Goal: Use online tool/utility

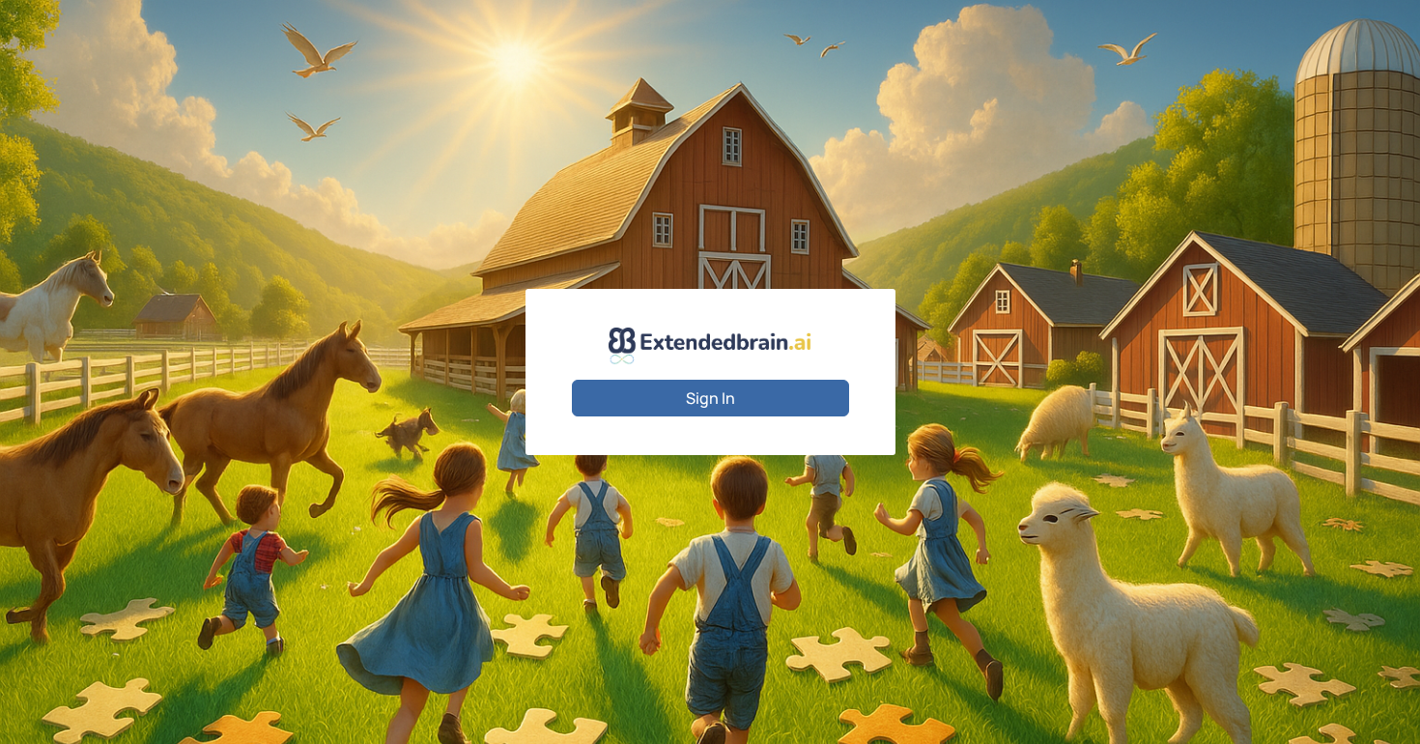
click at [683, 387] on button "Sign In" at bounding box center [710, 398] width 277 height 37
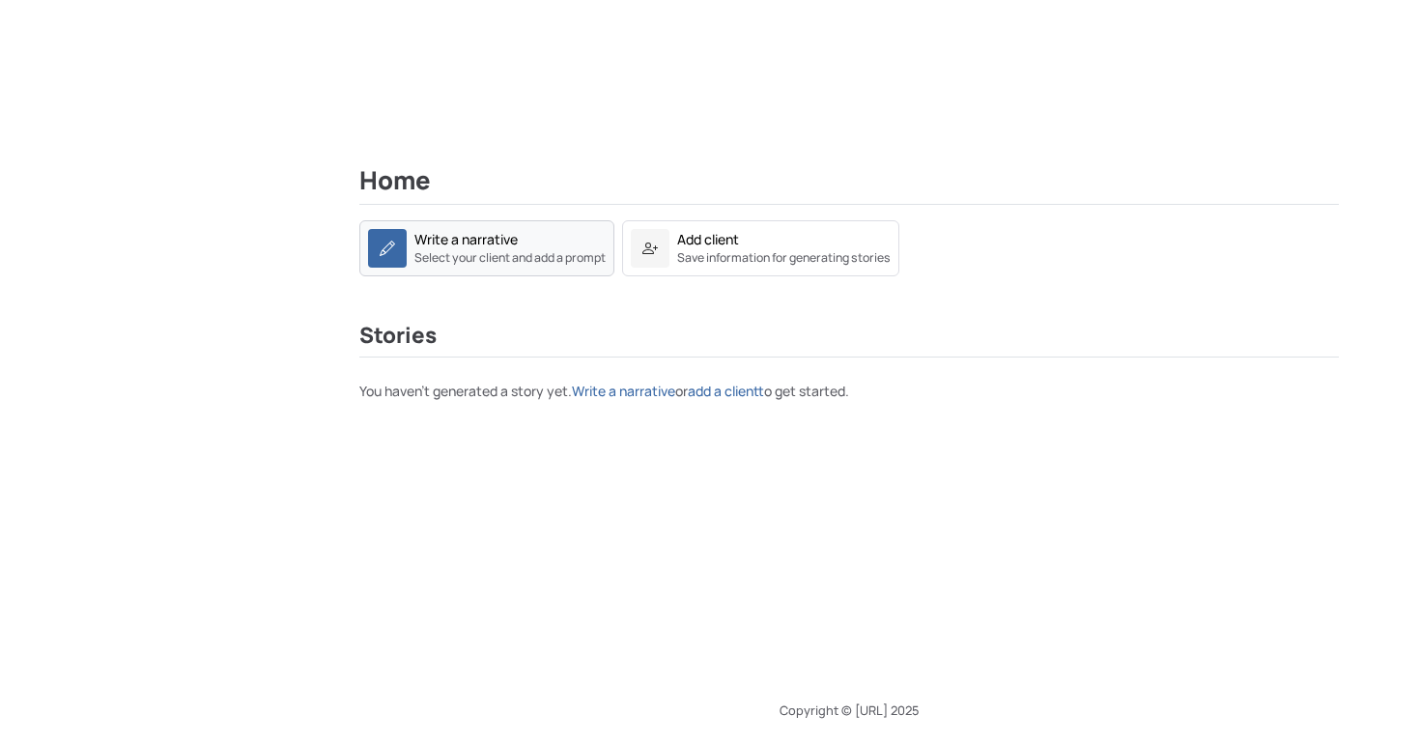
click at [494, 249] on small "Select your client and add a prompt" at bounding box center [509, 257] width 191 height 17
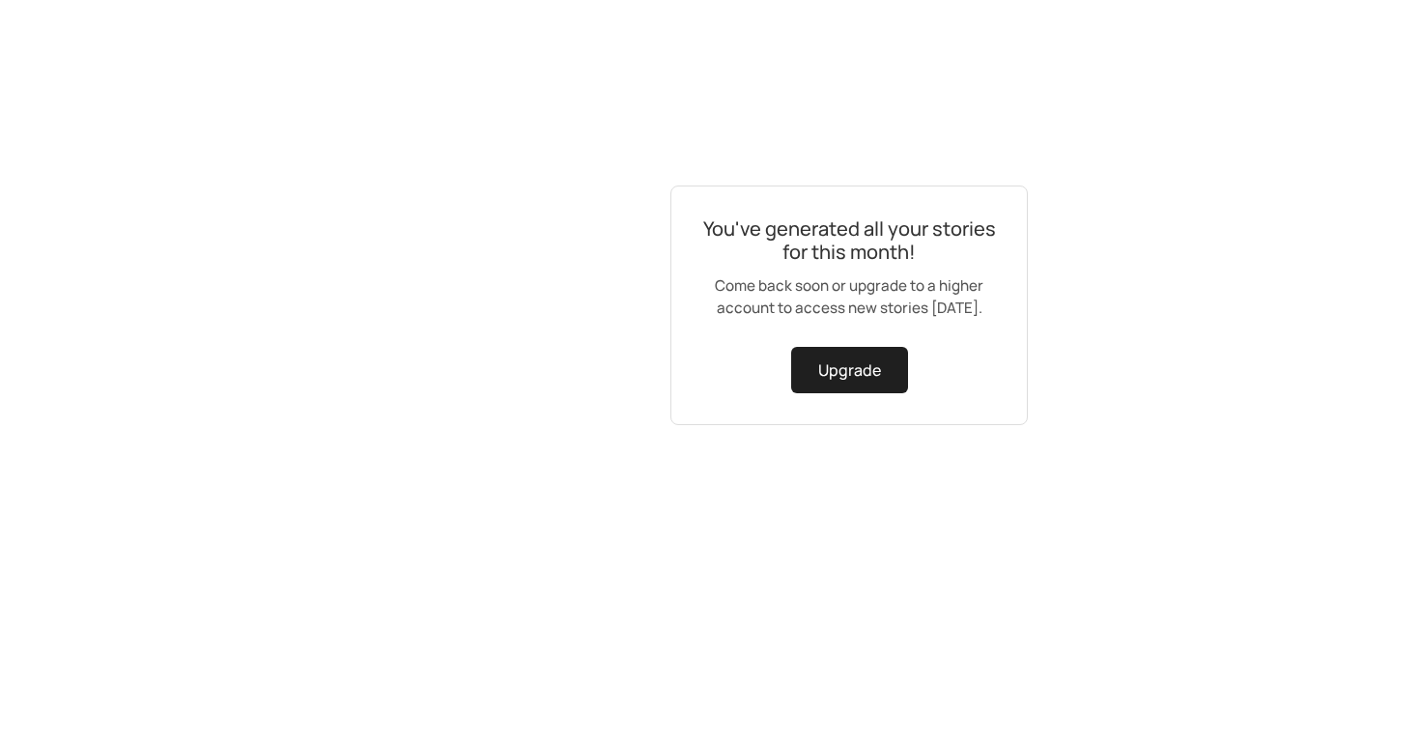
click at [758, 330] on div "You've generated all your stories for this month! Come back soon or upgrade to …" at bounding box center [848, 305] width 357 height 240
